Goal: Information Seeking & Learning: Learn about a topic

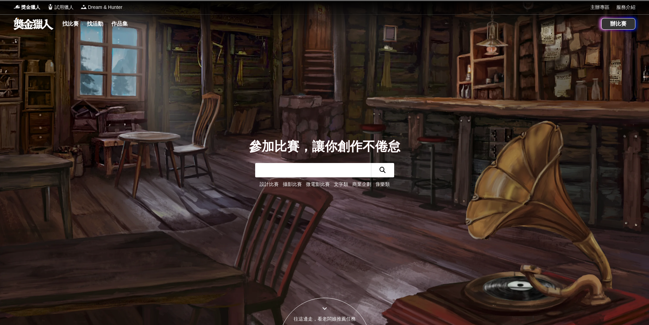
click at [36, 26] on link at bounding box center [33, 23] width 41 height 13
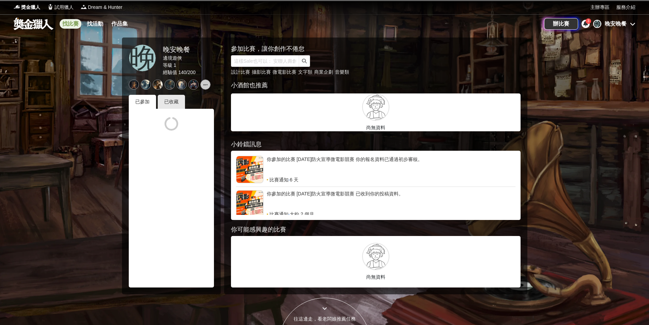
click at [72, 20] on link "找比賽" at bounding box center [71, 24] width 22 height 10
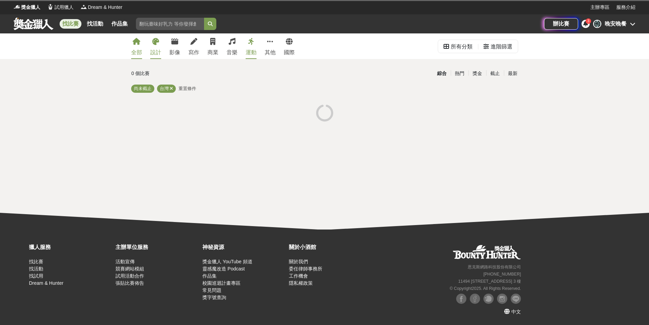
click at [158, 55] on div "設計" at bounding box center [155, 52] width 11 height 8
click at [154, 42] on icon at bounding box center [155, 41] width 7 height 7
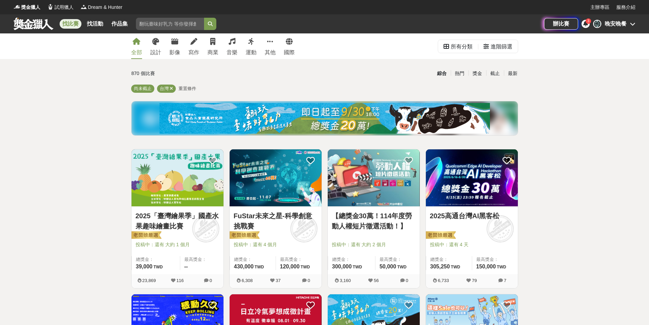
click at [163, 48] on div "全部 設計 影像 寫作 商業 音樂 運動 其他 國際" at bounding box center [213, 46] width 172 height 26
click at [154, 47] on link "設計" at bounding box center [155, 46] width 11 height 26
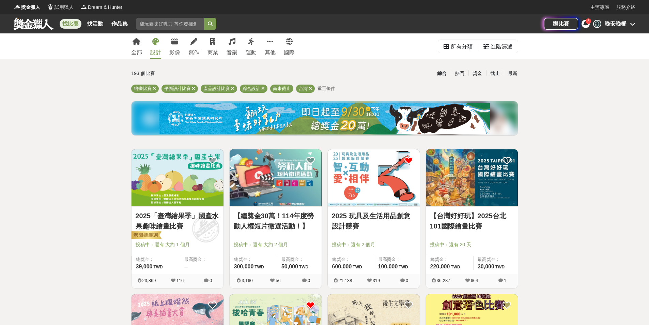
click at [182, 187] on img at bounding box center [177, 177] width 92 height 57
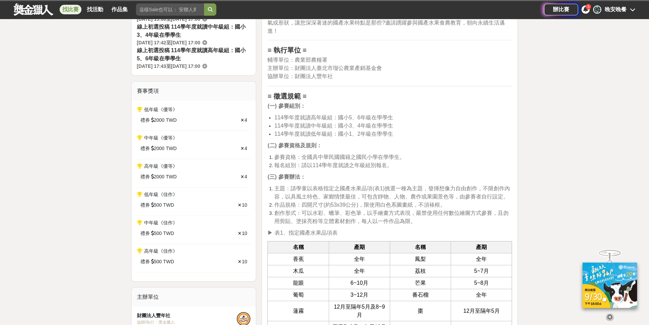
scroll to position [284, 0]
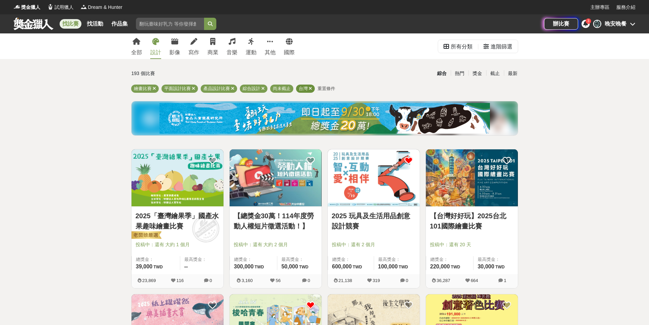
click at [310, 88] on icon at bounding box center [310, 88] width 3 height 4
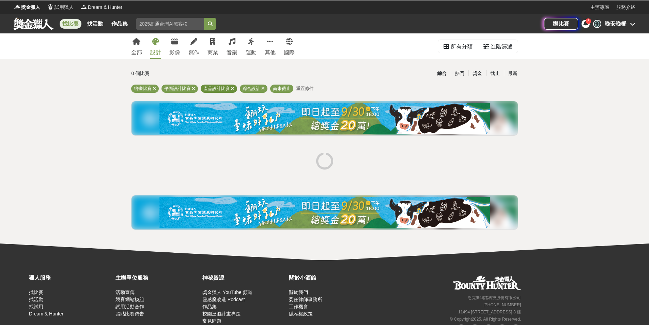
click at [232, 86] on icon at bounding box center [232, 88] width 3 height 4
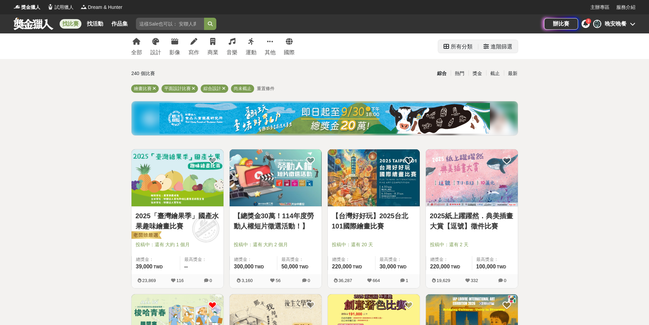
click at [504, 49] on div "進階篩選" at bounding box center [501, 47] width 22 height 14
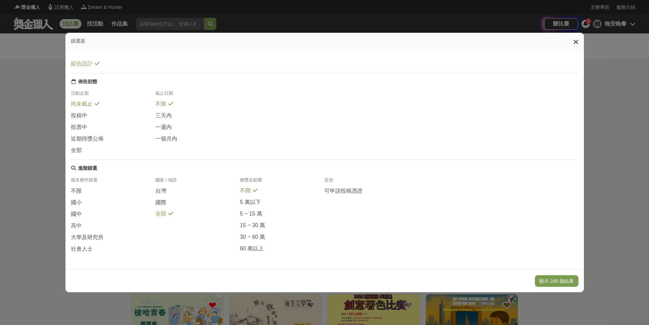
scroll to position [67, 0]
click at [92, 236] on span "大學及研究所" at bounding box center [87, 237] width 33 height 7
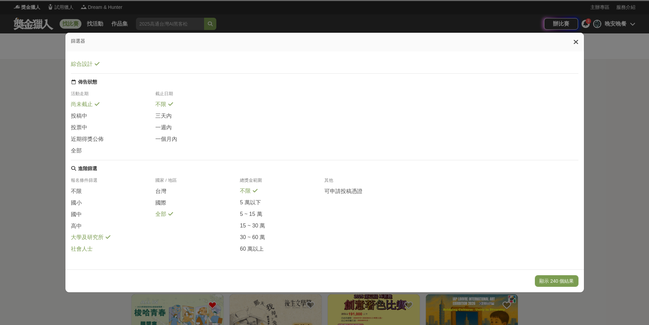
click at [91, 252] on div "社會人士" at bounding box center [113, 248] width 84 height 7
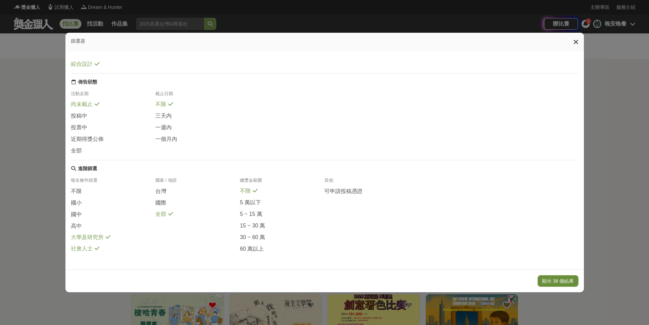
click at [570, 286] on button "顯示 36 個結果" at bounding box center [557, 281] width 41 height 12
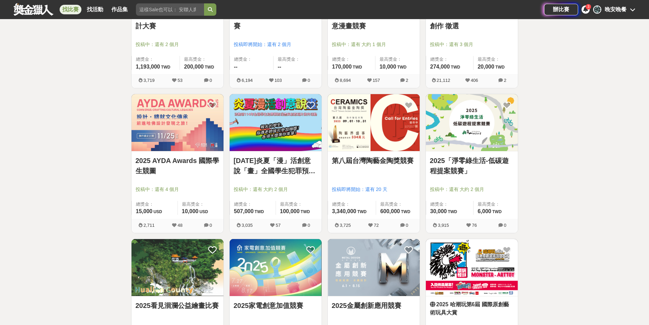
scroll to position [397, 0]
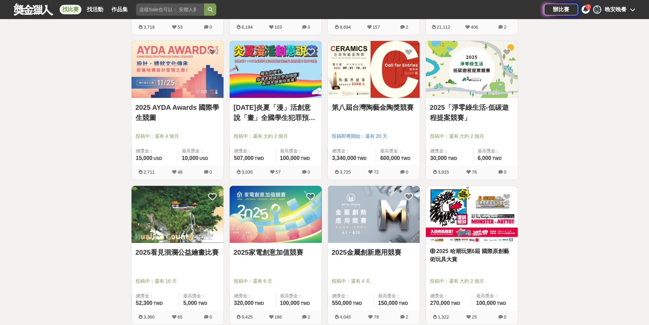
click at [501, 228] on img at bounding box center [472, 214] width 92 height 57
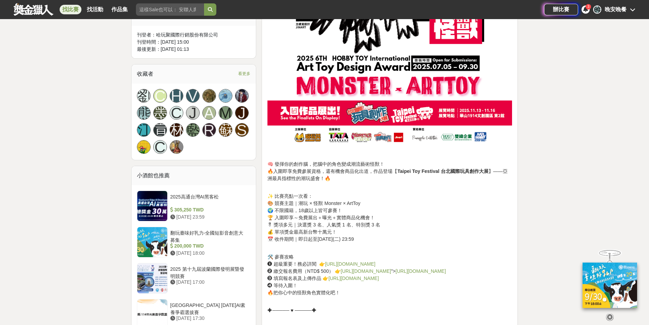
scroll to position [454, 0]
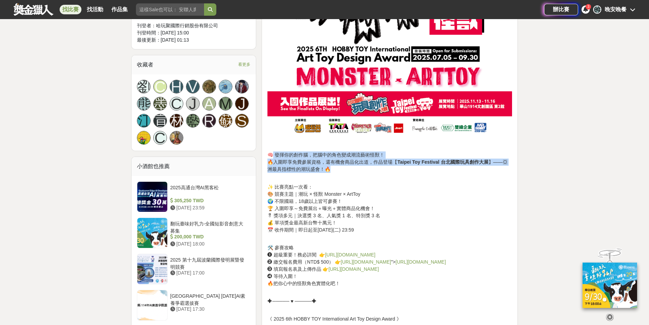
drag, startPoint x: 274, startPoint y: 151, endPoint x: 385, endPoint y: 168, distance: 112.3
click at [385, 168] on p "🧠 發揮你的創作腦，把腦中的角色變成潮流藝術怪獸！ 🔥入圍即享免費參展資格，還有機會商品化出道，作品登場【 Taipei Toy Festival 台北國際玩…" at bounding box center [389, 165] width 245 height 29
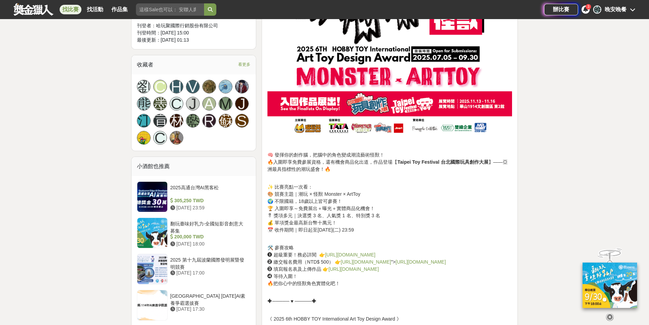
click at [406, 190] on p "✨ 比賽亮點一次看： 🎨 競賽主題｜潮玩 × 怪獸 Monster × ArtToy 🌍 不限國籍，18歲以上皆可參賽！ 🏆 入圍即享～免費展出＋曝光＋實體商…" at bounding box center [389, 211] width 245 height 57
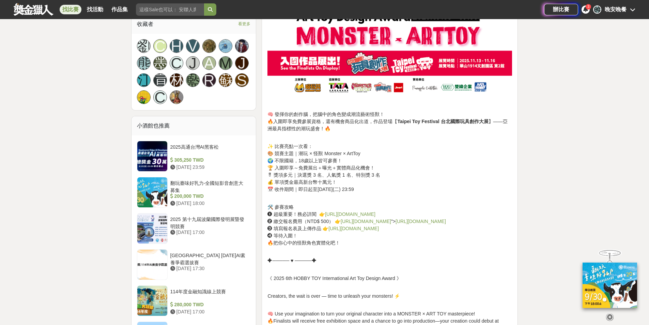
scroll to position [511, 0]
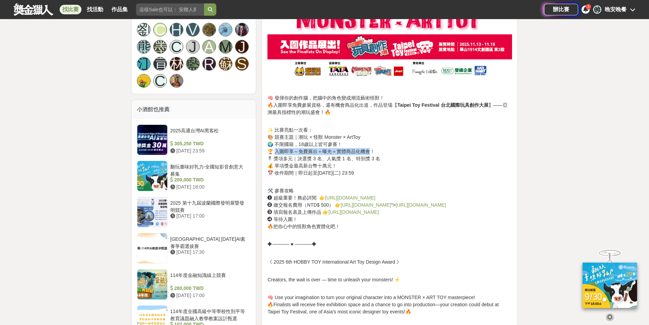
drag, startPoint x: 277, startPoint y: 154, endPoint x: 370, endPoint y: 155, distance: 93.3
click at [370, 155] on p "✨ 比賽亮點一次看： 🎨 競賽主題｜潮玩 × 怪獸 Monster × ArtToy 🌍 不限國籍，18歲以上皆可參賽！ 🏆 入圍即享～免費展出＋曝光＋實體商…" at bounding box center [389, 154] width 245 height 57
click at [386, 148] on p "✨ 比賽亮點一次看： 🎨 競賽主題｜潮玩 × 怪獸 Monster × ArtToy 🌍 不限國籍，18歲以上皆可參賽！ 🏆 入圍即享～免費展出＋曝光＋實體商…" at bounding box center [389, 154] width 245 height 57
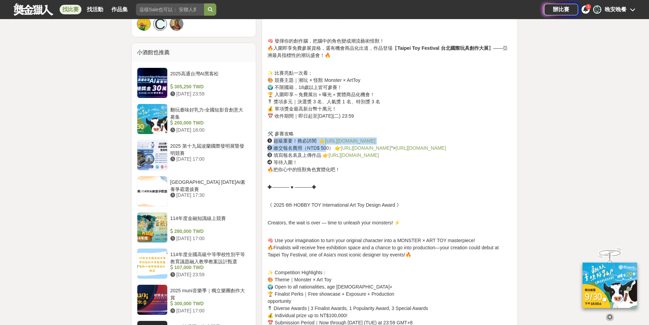
drag, startPoint x: 273, startPoint y: 143, endPoint x: 326, endPoint y: 149, distance: 52.7
click at [326, 149] on p "🛠️ 參賽攻略 ➊ 超級重要！務必詳閱 👉 [URL][DOMAIN_NAME] ➋ 繳交報名費用（NTD$ 500） 👉 [URL][DOMAIN_NAME…" at bounding box center [389, 151] width 245 height 43
click at [368, 188] on p "✦───── ♥ ─────✦" at bounding box center [389, 183] width 245 height 14
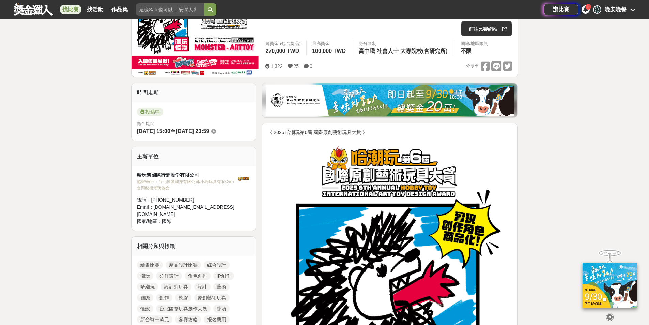
scroll to position [57, 0]
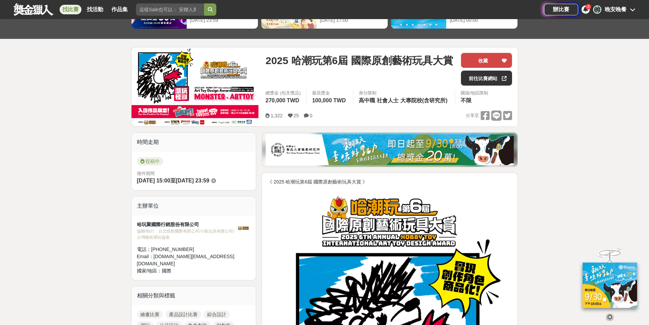
click at [490, 57] on button "收藏" at bounding box center [486, 60] width 51 height 15
click at [486, 78] on link "前往比賽網站" at bounding box center [486, 77] width 51 height 15
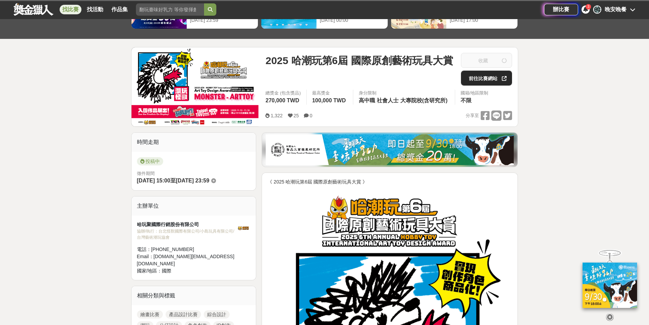
click at [484, 83] on link "前往比賽網站" at bounding box center [486, 77] width 51 height 15
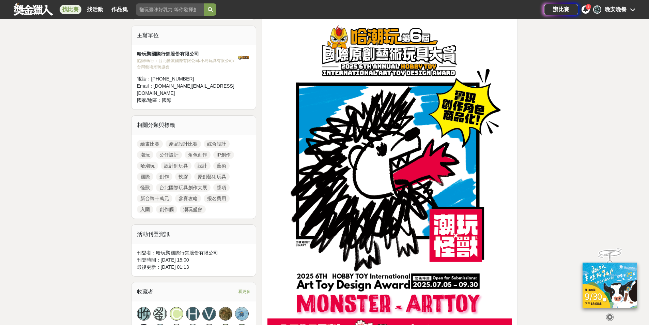
scroll to position [454, 0]
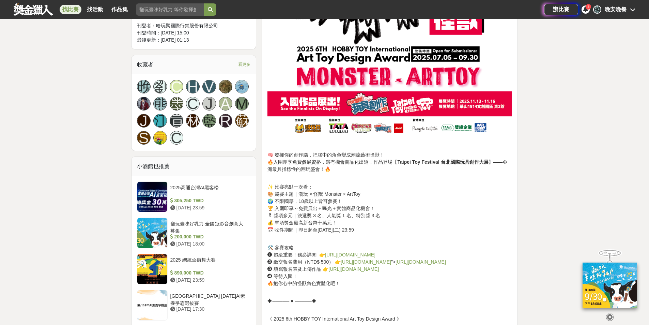
click at [277, 199] on p "✨ 比賽亮點一次看： 🎨 競賽主題｜潮玩 × 怪獸 Monster × ArtToy 🌍 不限國籍，18歲以上皆可參賽！ 🏆 入圍即享～免費展出＋曝光＋實體商…" at bounding box center [389, 211] width 245 height 57
drag, startPoint x: 276, startPoint y: 207, endPoint x: 385, endPoint y: 210, distance: 108.7
click at [385, 210] on p "✨ 比賽亮點一次看： 🎨 競賽主題｜潮玩 × 怪獸 Monster × ArtToy 🌍 不限國籍，18歲以上皆可參賽！ 🏆 入圍即享～免費展出＋曝光＋實體商…" at bounding box center [389, 211] width 245 height 57
click at [403, 213] on p "✨ 比賽亮點一次看： 🎨 競賽主題｜潮玩 × 怪獸 Monster × ArtToy 🌍 不限國籍，18歲以上皆可參賽！ 🏆 入圍即享～免費展出＋曝光＋實體商…" at bounding box center [389, 211] width 245 height 57
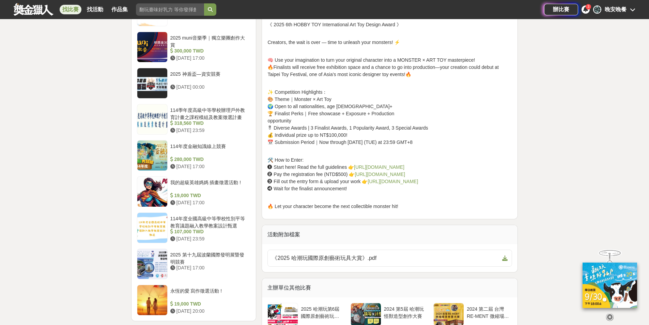
scroll to position [908, 0]
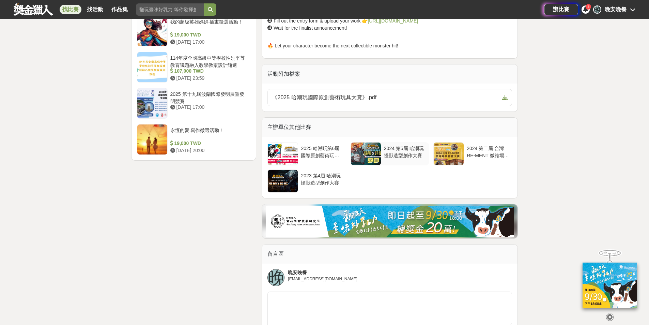
click at [376, 160] on div at bounding box center [366, 153] width 30 height 22
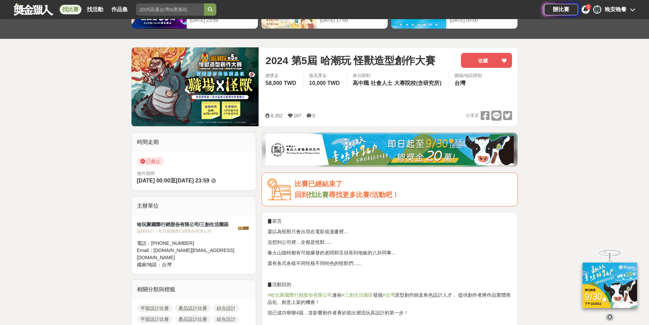
scroll to position [227, 0]
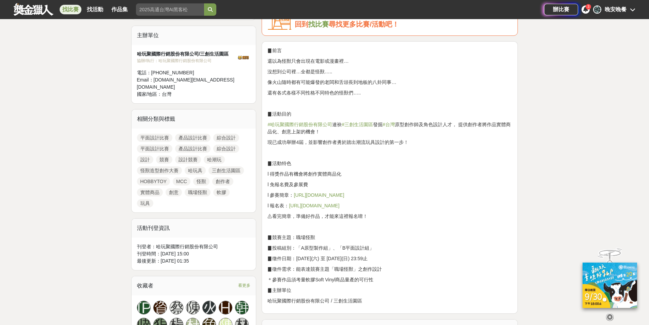
click at [322, 124] on link "#哈玩聚國際行銷股份有限公司" at bounding box center [299, 124] width 65 height 5
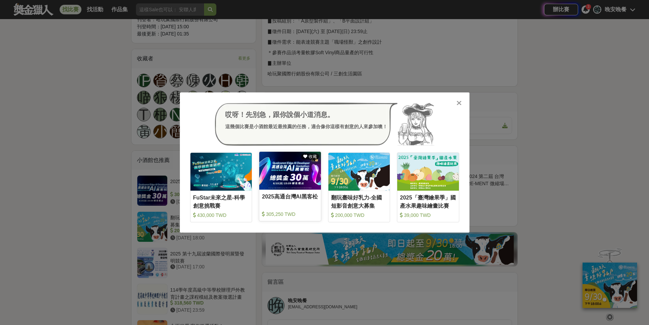
scroll to position [170, 0]
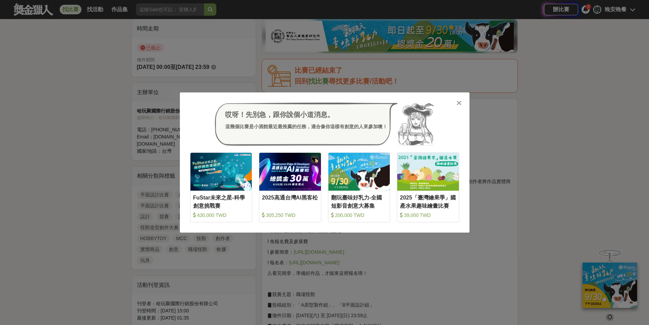
click at [458, 106] on icon at bounding box center [458, 102] width 5 height 7
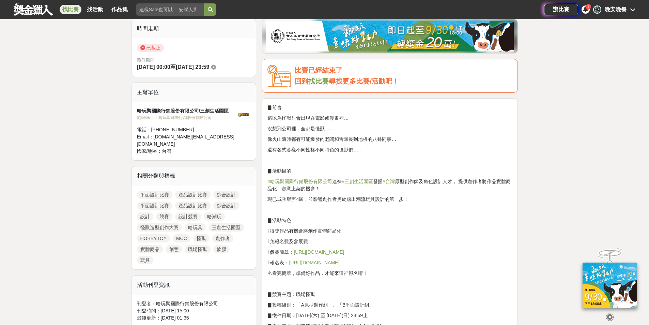
scroll to position [0, 0]
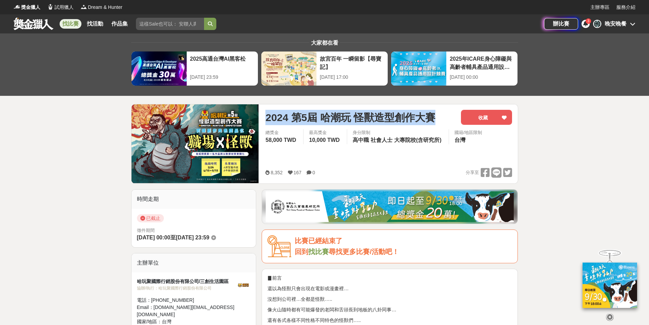
drag, startPoint x: 263, startPoint y: 117, endPoint x: 444, endPoint y: 121, distance: 180.9
click at [444, 121] on div "2024 第5屆 哈潮玩 怪獸造型創作大賽 收藏 總獎金 58,000 TWD 最高獎金 10,000 TWD 身分限制 高中職 社會人士 大專院校(含研究所…" at bounding box center [388, 143] width 257 height 79
copy span "2024 第5屆 哈潮玩 怪獸造型創作大賽"
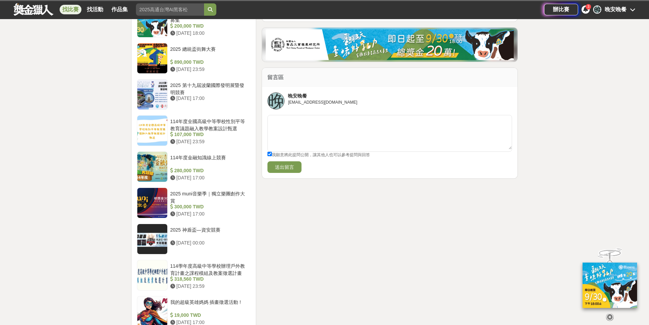
scroll to position [857, 0]
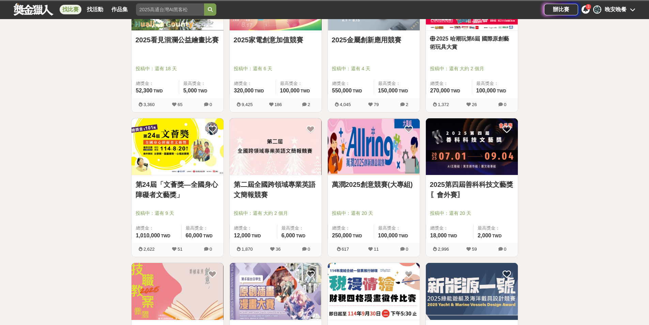
scroll to position [625, 0]
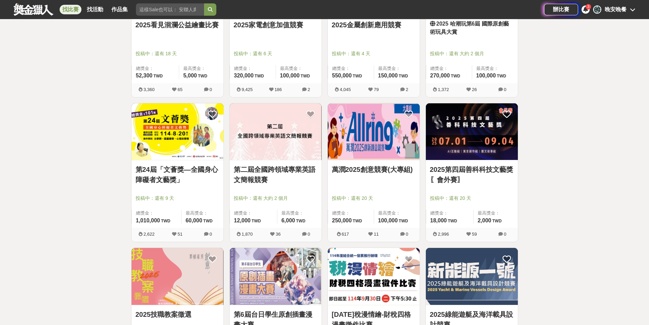
click at [452, 38] on div "2025 哈潮玩第6屆 國際原創藝術玩具大賞 投稿中：還有 大約 2 個月 總獎金： 270,000 270,000 TWD 最高獎金： 100,000 TWD" at bounding box center [472, 49] width 92 height 67
click at [446, 34] on link "2025 哈潮玩第6屆 國際原創藝術玩具大賞" at bounding box center [472, 28] width 84 height 16
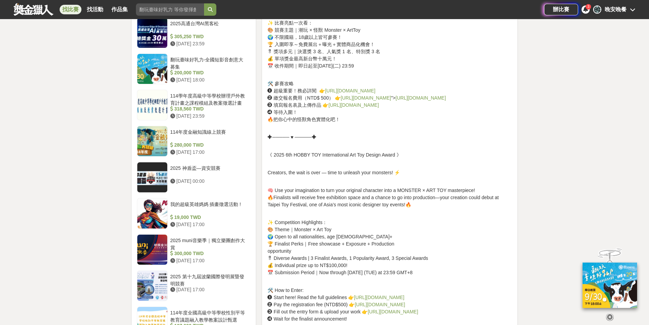
scroll to position [561, 0]
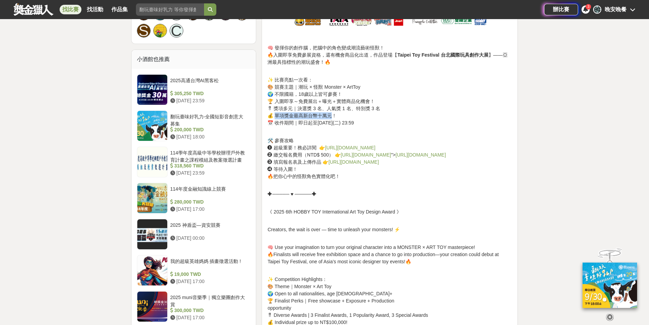
drag, startPoint x: 274, startPoint y: 114, endPoint x: 331, endPoint y: 116, distance: 57.6
click at [331, 116] on p "✨ 比賽亮點一次看： 🎨 競賽主題｜潮玩 × 怪獸 Monster × ArtToy 🌍 不限國籍，18歲以上皆可參賽！ 🏆 入圍即享～免費展出＋曝光＋實體商…" at bounding box center [389, 104] width 245 height 57
click at [360, 119] on p "✨ 比賽亮點一次看： 🎨 競賽主題｜潮玩 × 怪獸 Monster × ArtToy 🌍 不限國籍，18歲以上皆可參賽！ 🏆 入圍即享～免費展出＋曝光＋實體商…" at bounding box center [389, 104] width 245 height 57
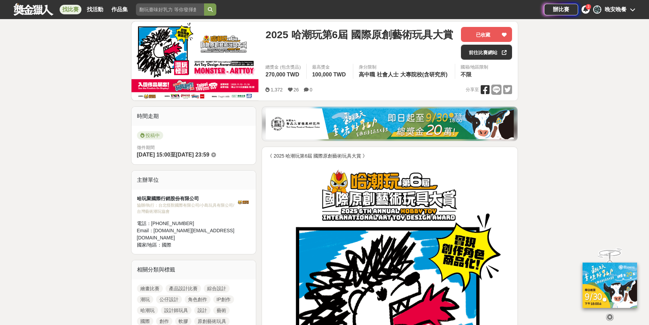
scroll to position [0, 0]
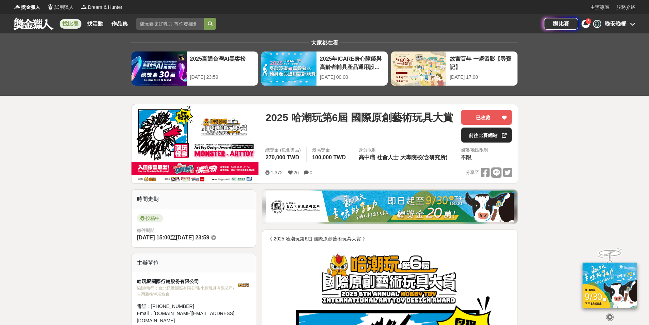
click at [484, 133] on link "前往比賽網站" at bounding box center [486, 134] width 51 height 15
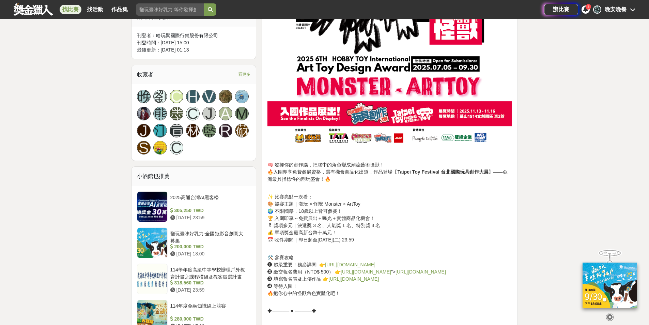
scroll to position [397, 0]
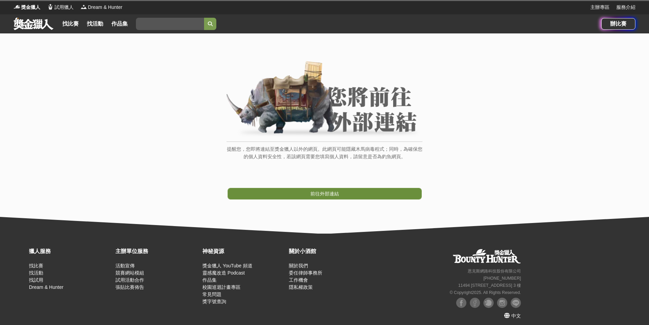
click at [319, 192] on span "前往外部連結" at bounding box center [324, 193] width 29 height 5
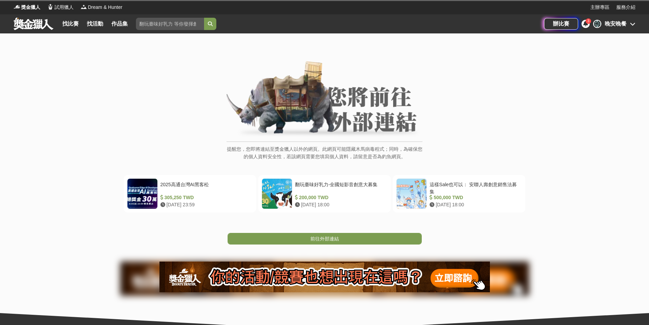
drag, startPoint x: 294, startPoint y: 246, endPoint x: 296, endPoint y: 252, distance: 6.5
click at [296, 252] on div "提醒您，您即將連結至獎金獵人以外的網頁。此網頁可能隱藏木馬病毒程式；同時，為確保您的個人資料安全性，若該網頁需要您填寫個人資料，請留意是否為釣魚網頁。 202…" at bounding box center [324, 181] width 649 height 296
click at [297, 242] on link "前往外部連結" at bounding box center [324, 239] width 194 height 12
